Goal: Transaction & Acquisition: Purchase product/service

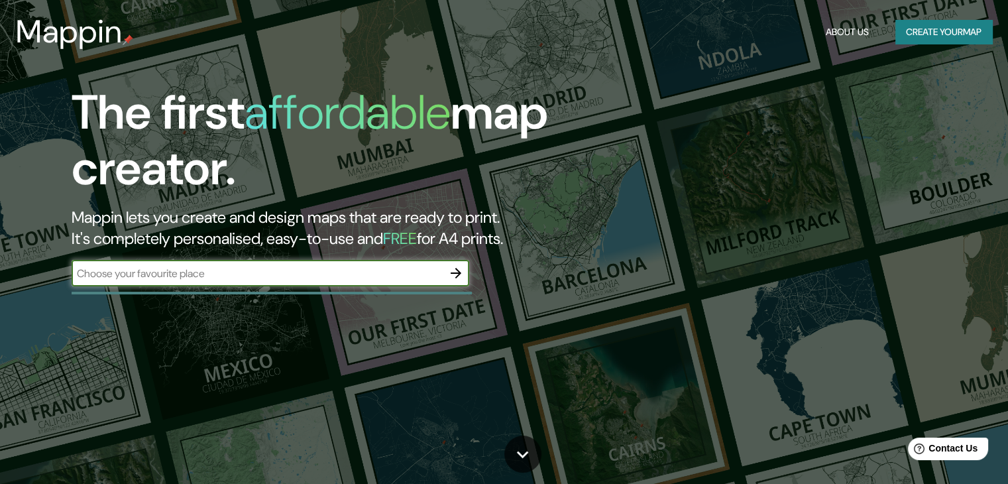
click at [297, 270] on input "text" at bounding box center [257, 273] width 371 height 15
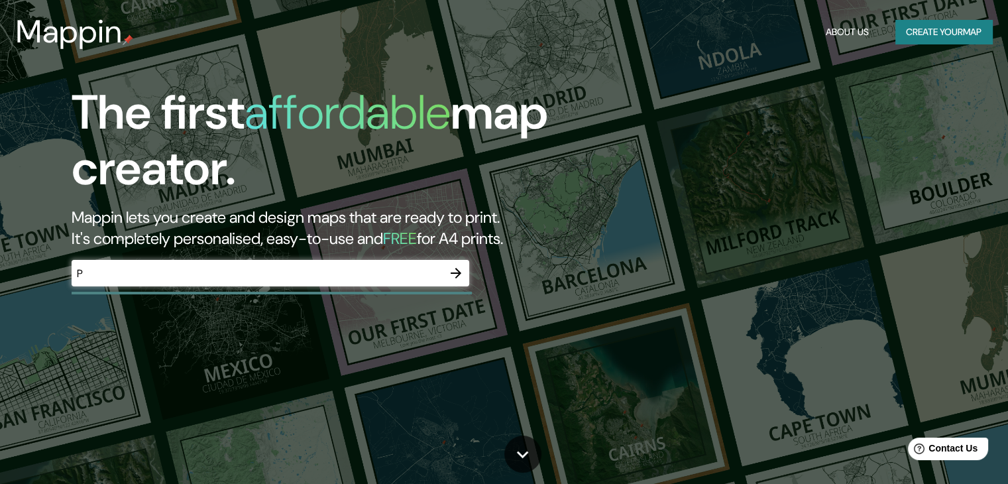
click at [545, 262] on div "The first affordable map creator. Mappin lets you create and design maps that a…" at bounding box center [323, 192] width 605 height 215
drag, startPoint x: 763, startPoint y: 180, endPoint x: 758, endPoint y: 21, distance: 159.0
click at [765, 178] on div "The first affordable map creator. Mappin lets you create and design maps that a…" at bounding box center [504, 242] width 1008 height 484
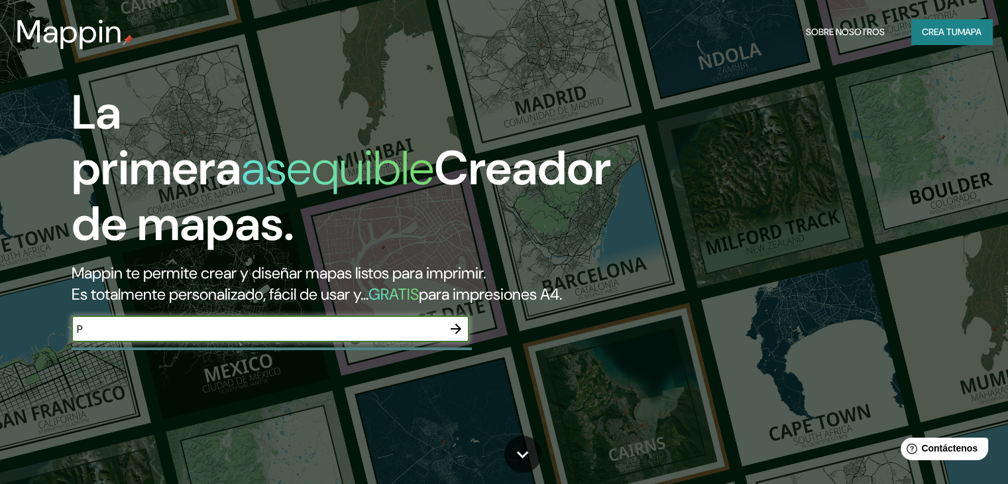
click at [297, 337] on input "P" at bounding box center [257, 328] width 371 height 15
type input "[GEOGRAPHIC_DATA]"
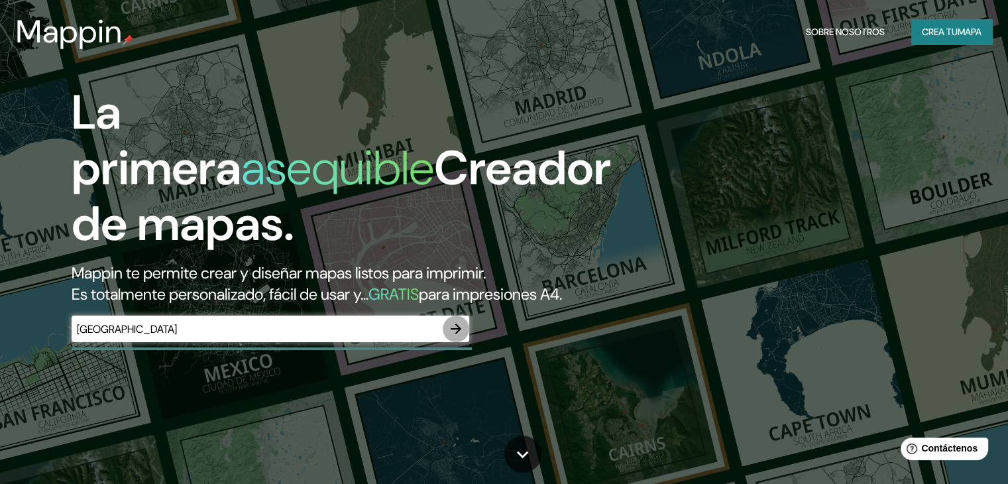
click at [464, 339] on button "button" at bounding box center [455, 328] width 26 height 26
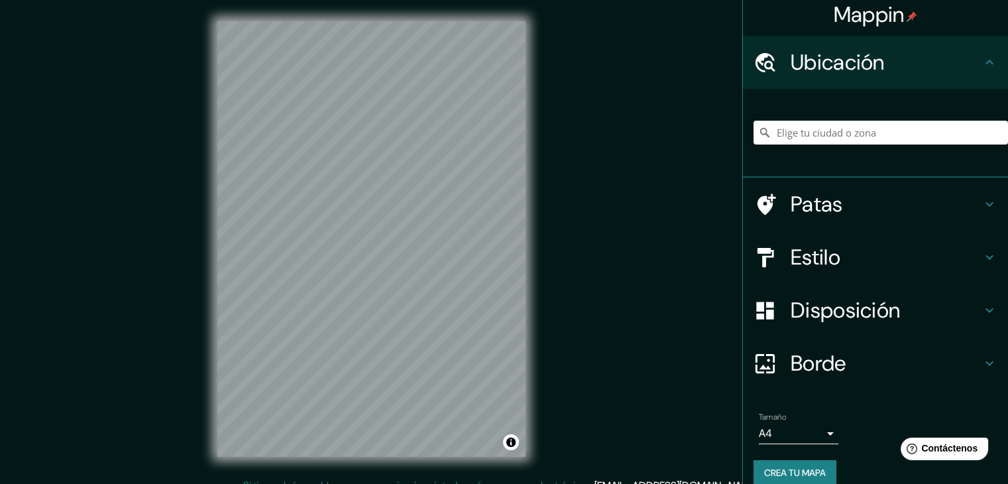
scroll to position [23, 0]
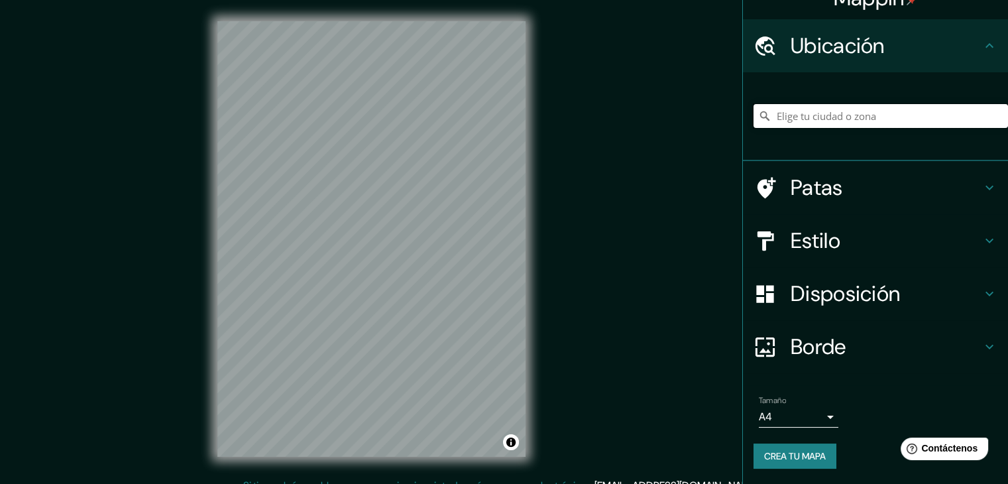
click at [866, 117] on input "Elige tu ciudad o zona" at bounding box center [880, 116] width 254 height 24
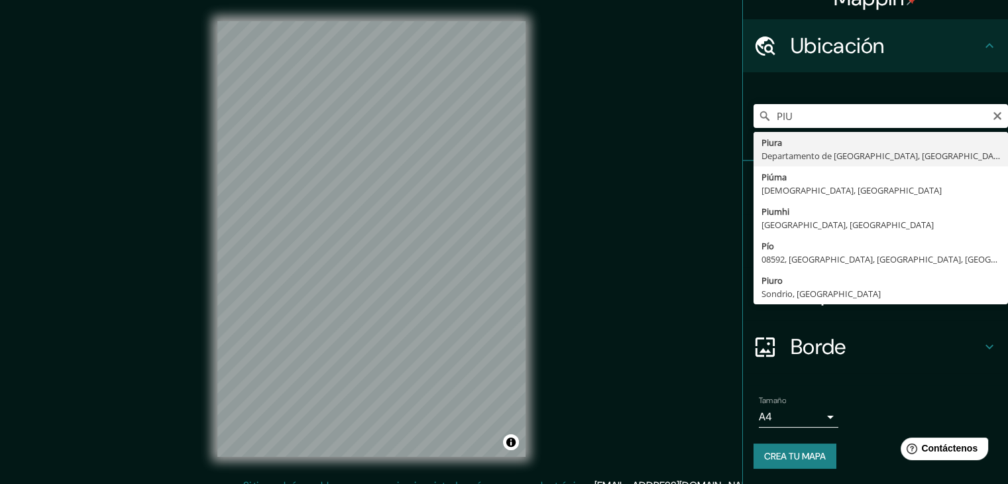
type input "Piura, [GEOGRAPHIC_DATA], [GEOGRAPHIC_DATA]"
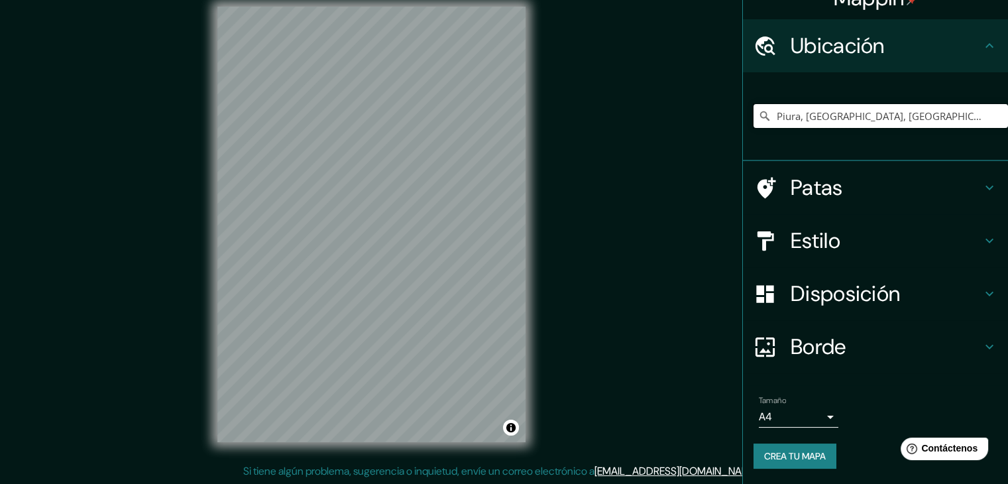
scroll to position [15, 0]
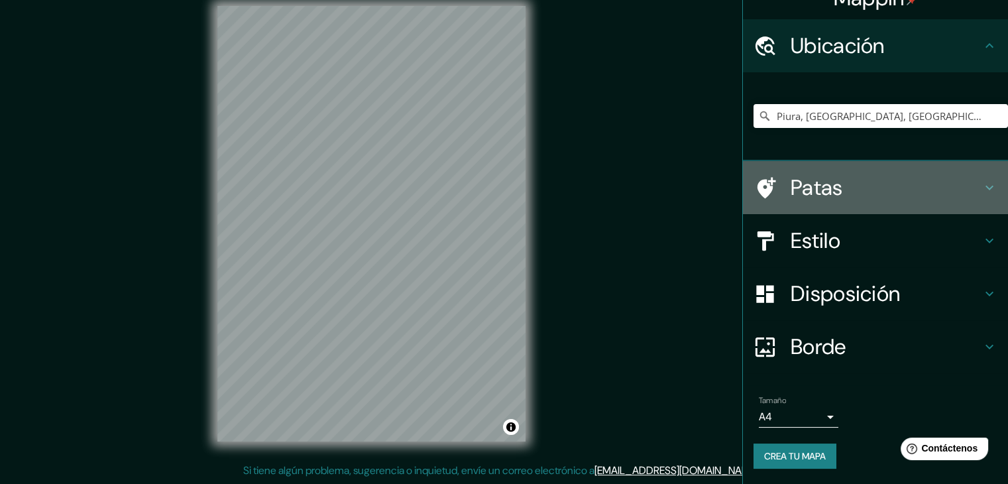
click at [962, 176] on h4 "Patas" at bounding box center [885, 187] width 191 height 26
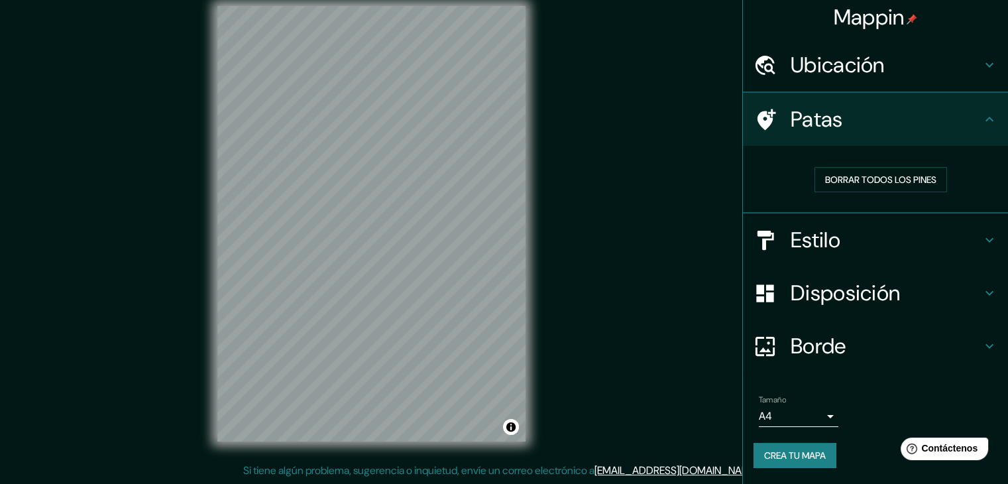
scroll to position [3, 0]
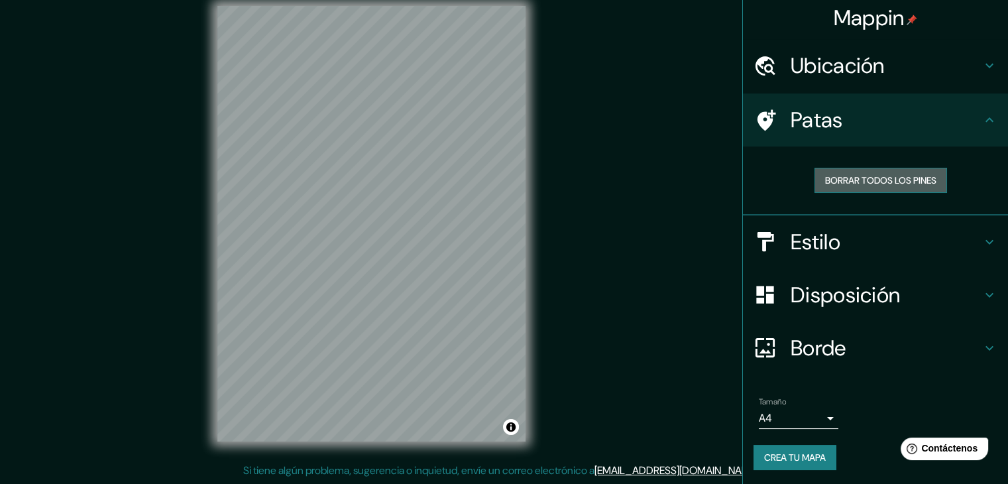
click at [920, 180] on font "Borrar todos los pines" at bounding box center [880, 180] width 111 height 12
click at [951, 130] on h4 "Patas" at bounding box center [885, 120] width 191 height 26
click at [893, 251] on h4 "Estilo" at bounding box center [885, 242] width 191 height 26
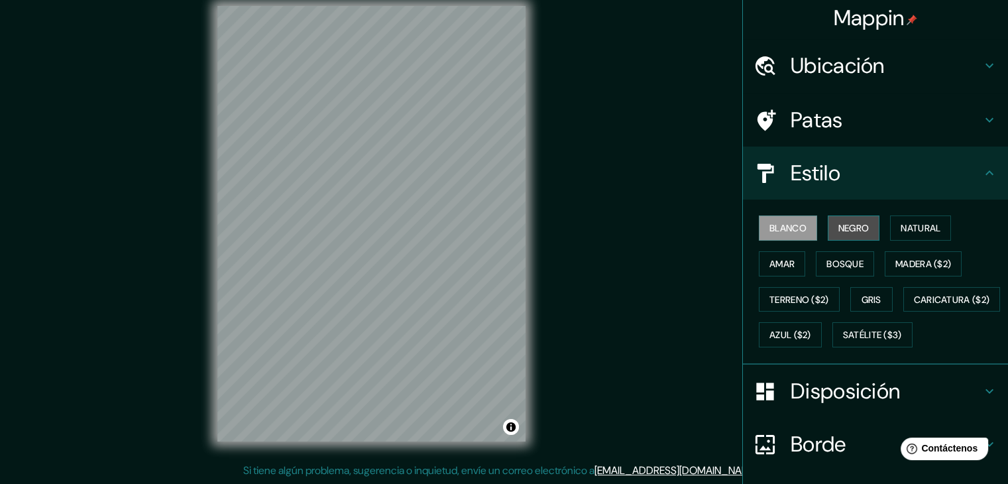
click at [843, 234] on font "Negro" at bounding box center [853, 227] width 31 height 17
click at [795, 232] on font "Blanco" at bounding box center [787, 228] width 37 height 12
click at [922, 234] on font "Natural" at bounding box center [920, 227] width 40 height 17
click at [788, 231] on font "Blanco" at bounding box center [787, 228] width 37 height 12
click at [814, 300] on font "Terreno ($2)" at bounding box center [799, 299] width 60 height 12
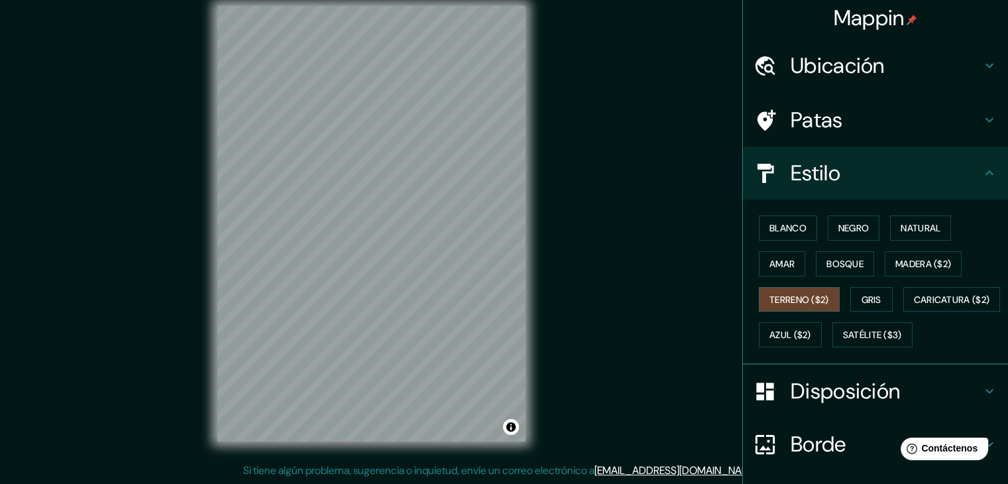
click at [781, 248] on div "Blanco Negro Natural Amar Bosque Madera ($2) Terreno ($2) Gris Caricatura ($2) …" at bounding box center [880, 281] width 254 height 142
click at [785, 229] on font "Blanco" at bounding box center [787, 228] width 37 height 12
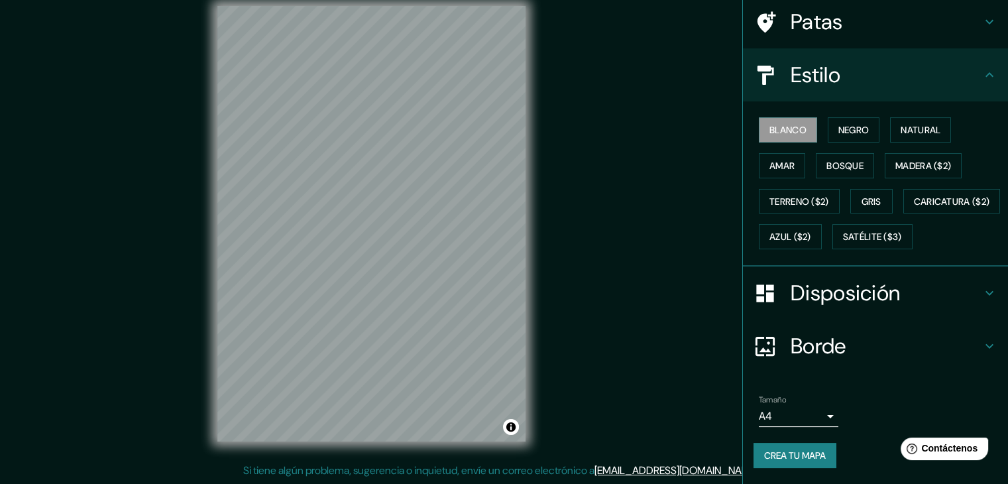
click at [886, 301] on font "Disposición" at bounding box center [844, 293] width 109 height 28
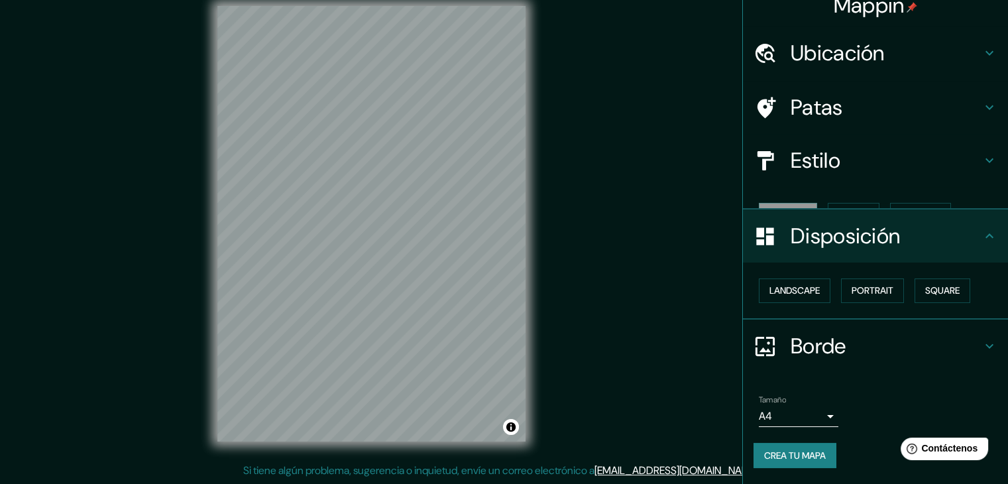
scroll to position [0, 0]
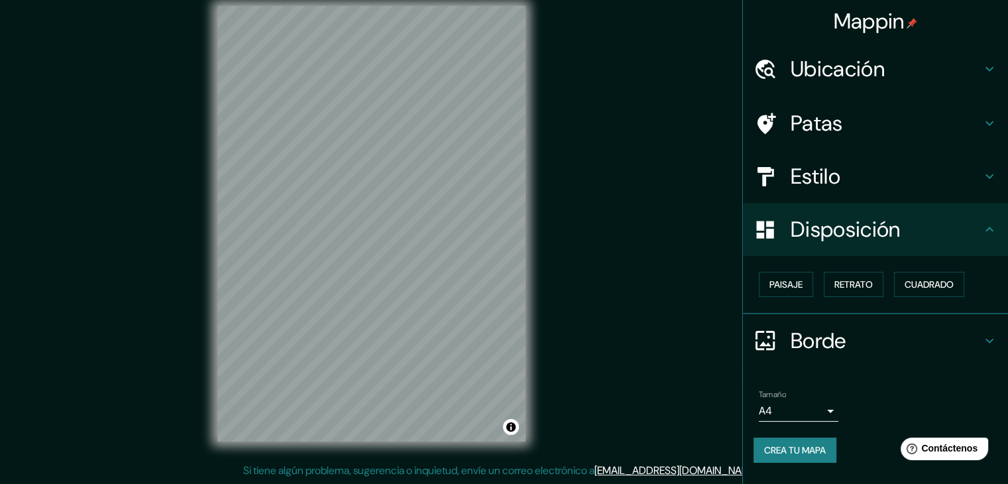
click at [902, 238] on h4 "Disposición" at bounding box center [885, 229] width 191 height 26
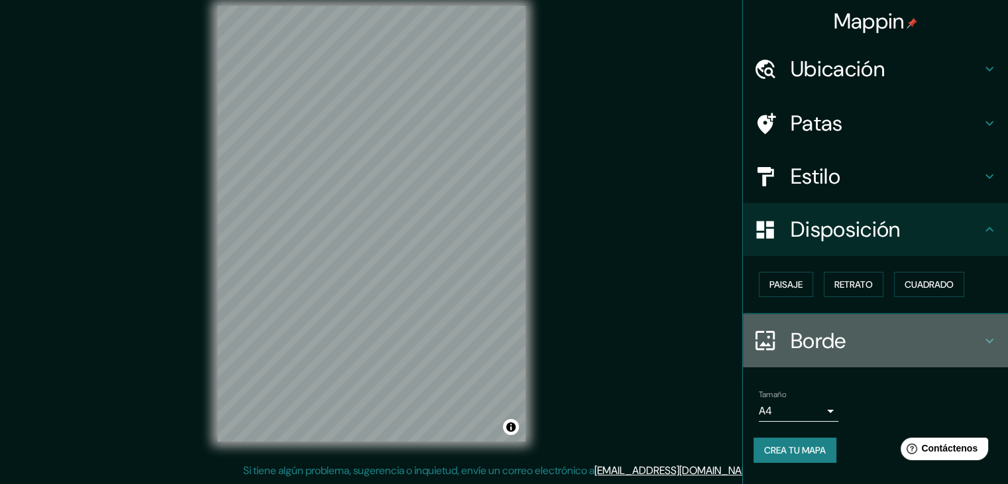
click at [868, 340] on h4 "Borde" at bounding box center [885, 340] width 191 height 26
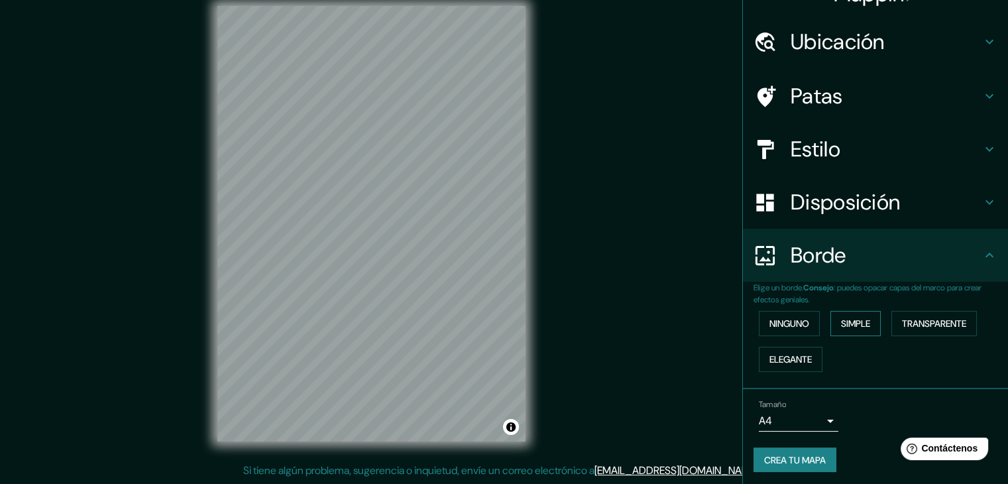
scroll to position [30, 0]
